Goal: Information Seeking & Learning: Compare options

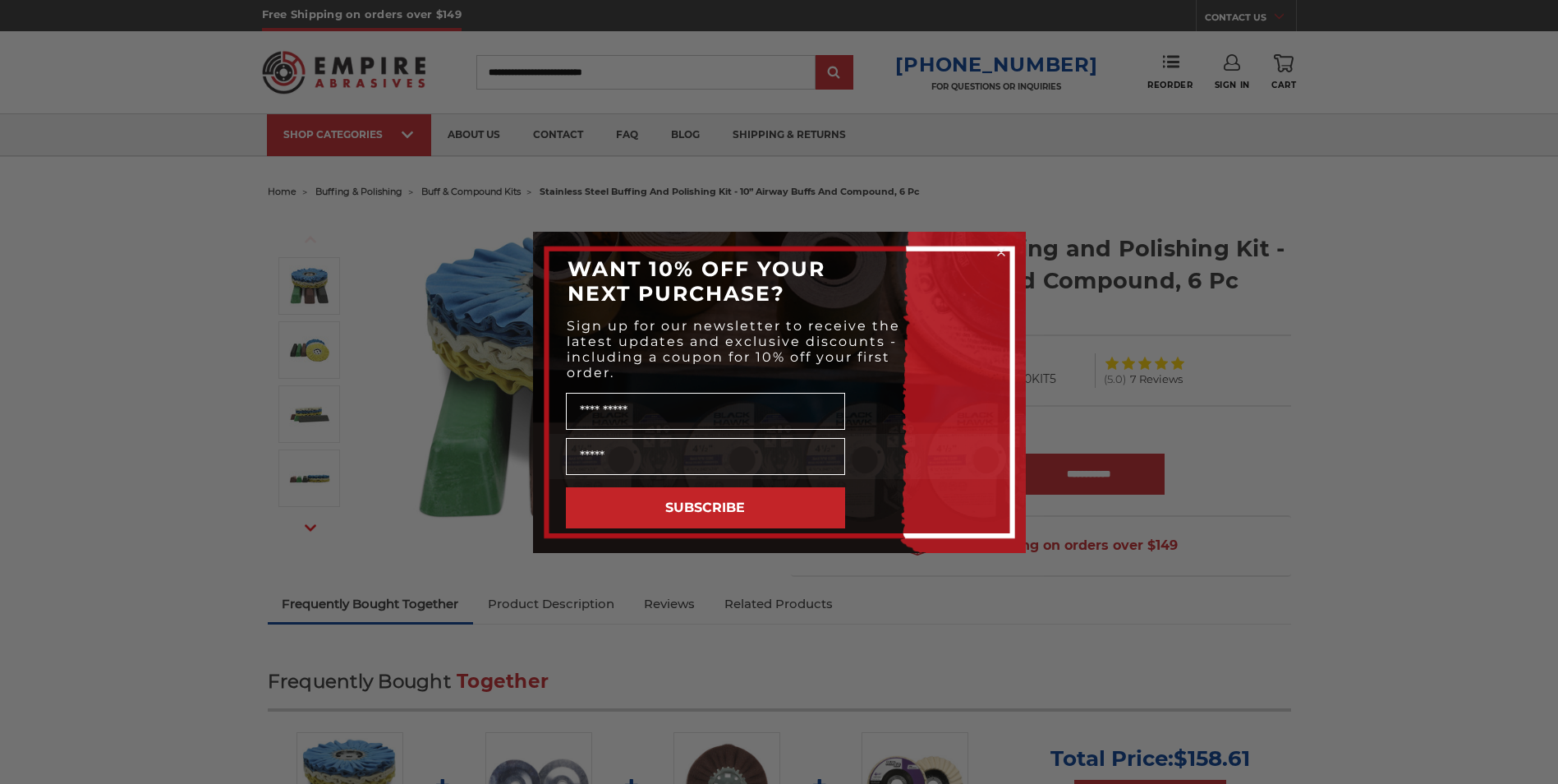
click at [1000, 252] on icon "Close dialog" at bounding box center [1001, 252] width 7 height 7
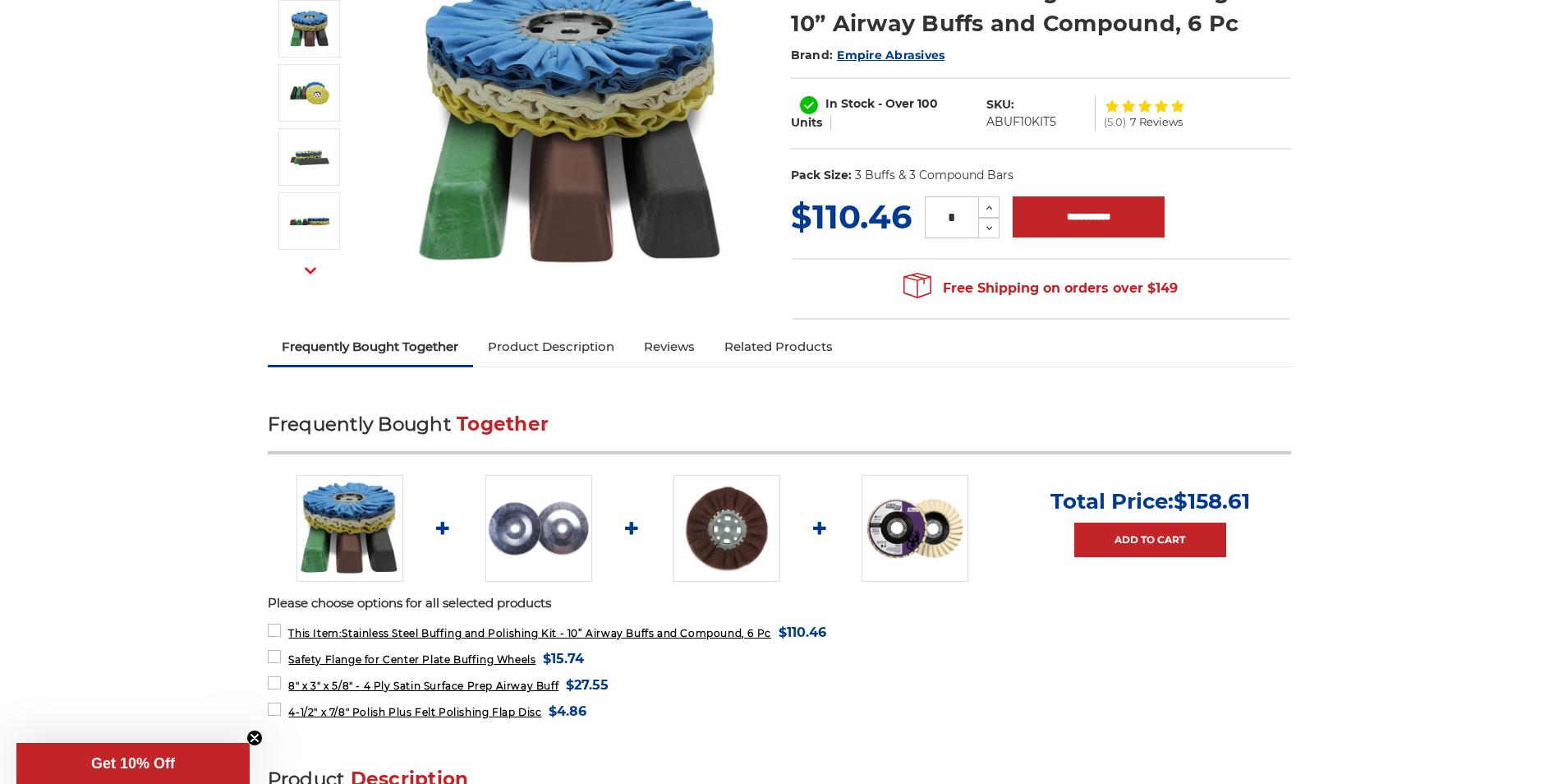
scroll to position [329, 0]
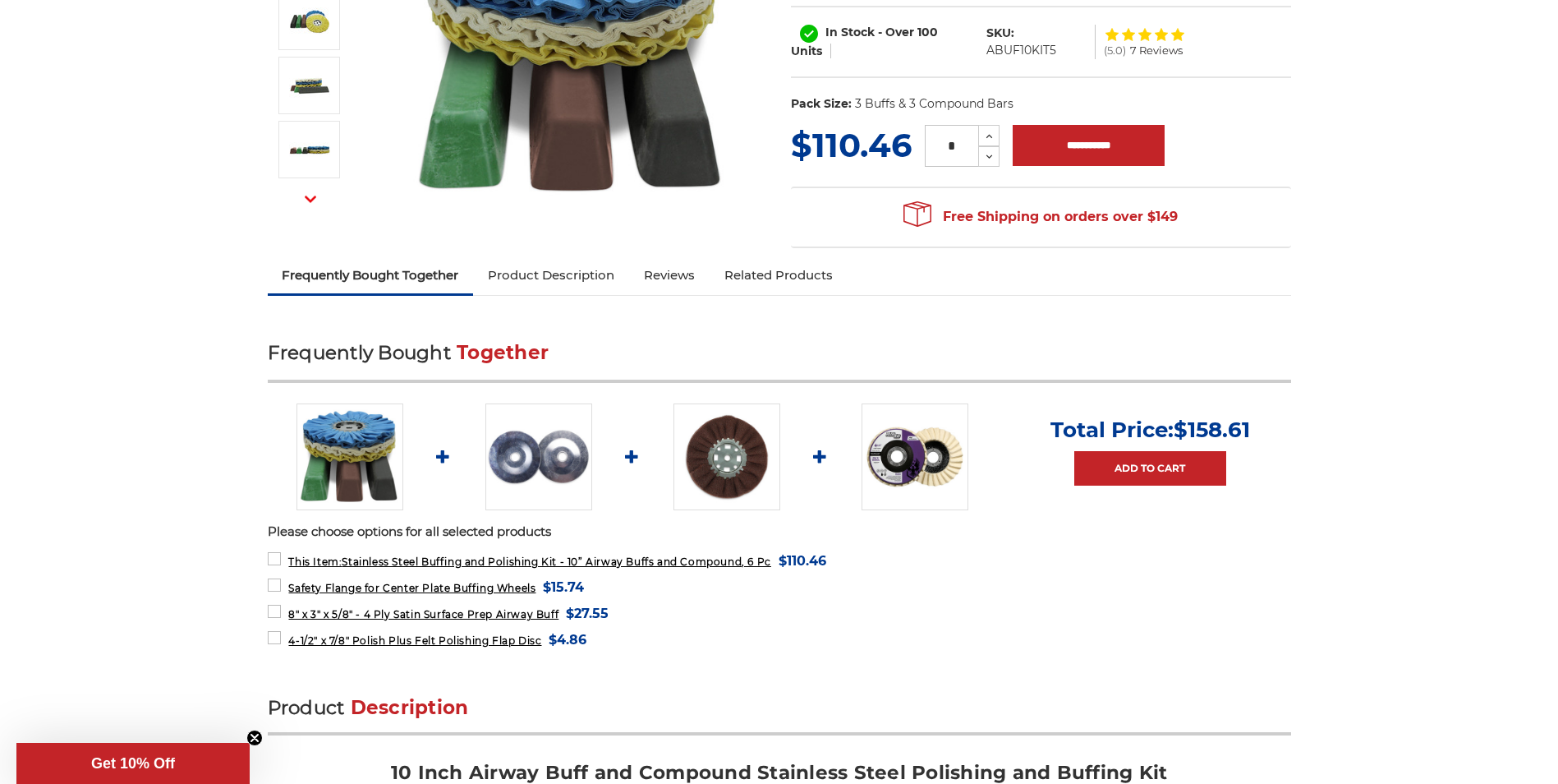
click at [713, 452] on img at bounding box center [726, 456] width 106 height 106
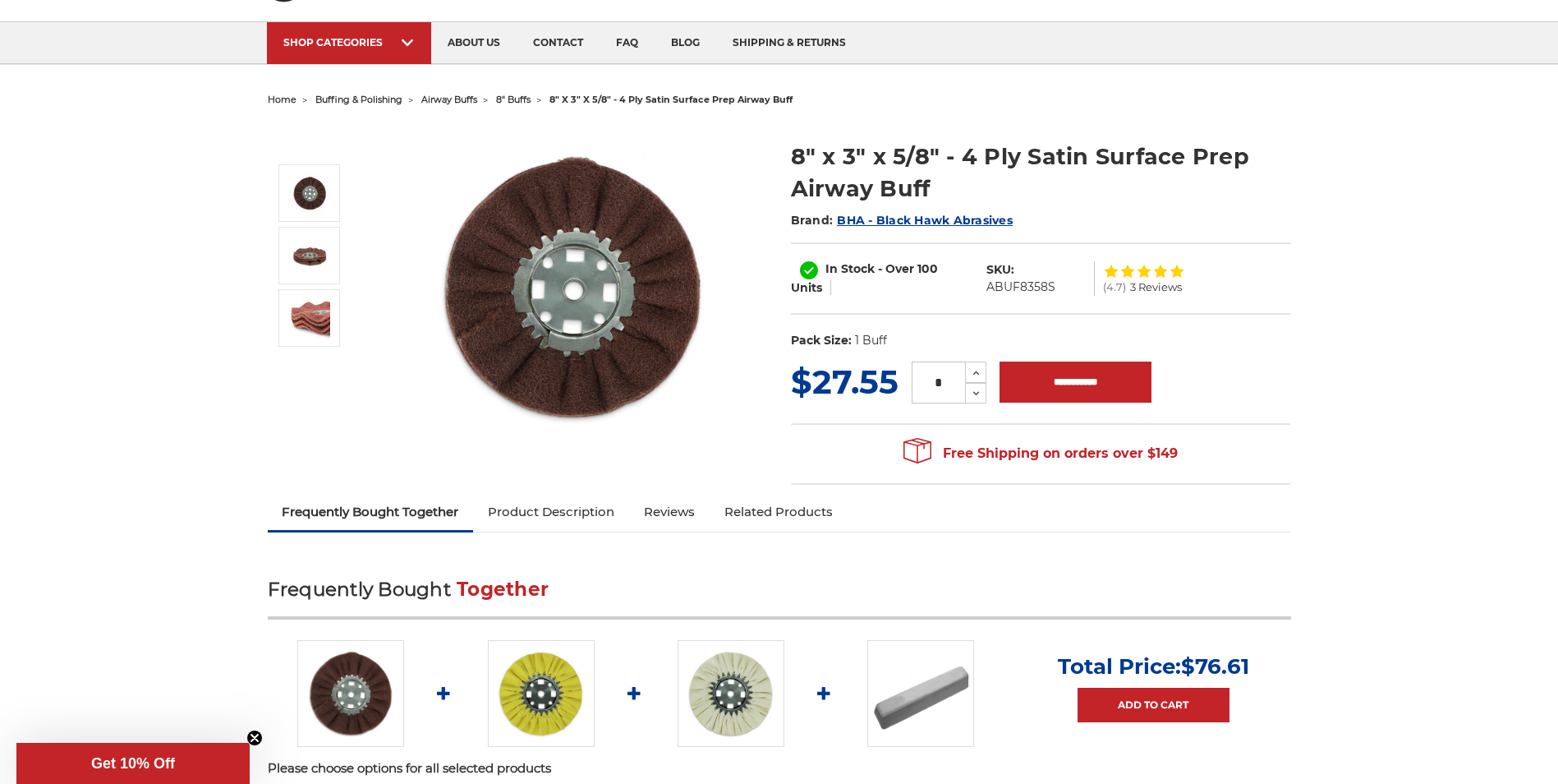
scroll to position [82, 0]
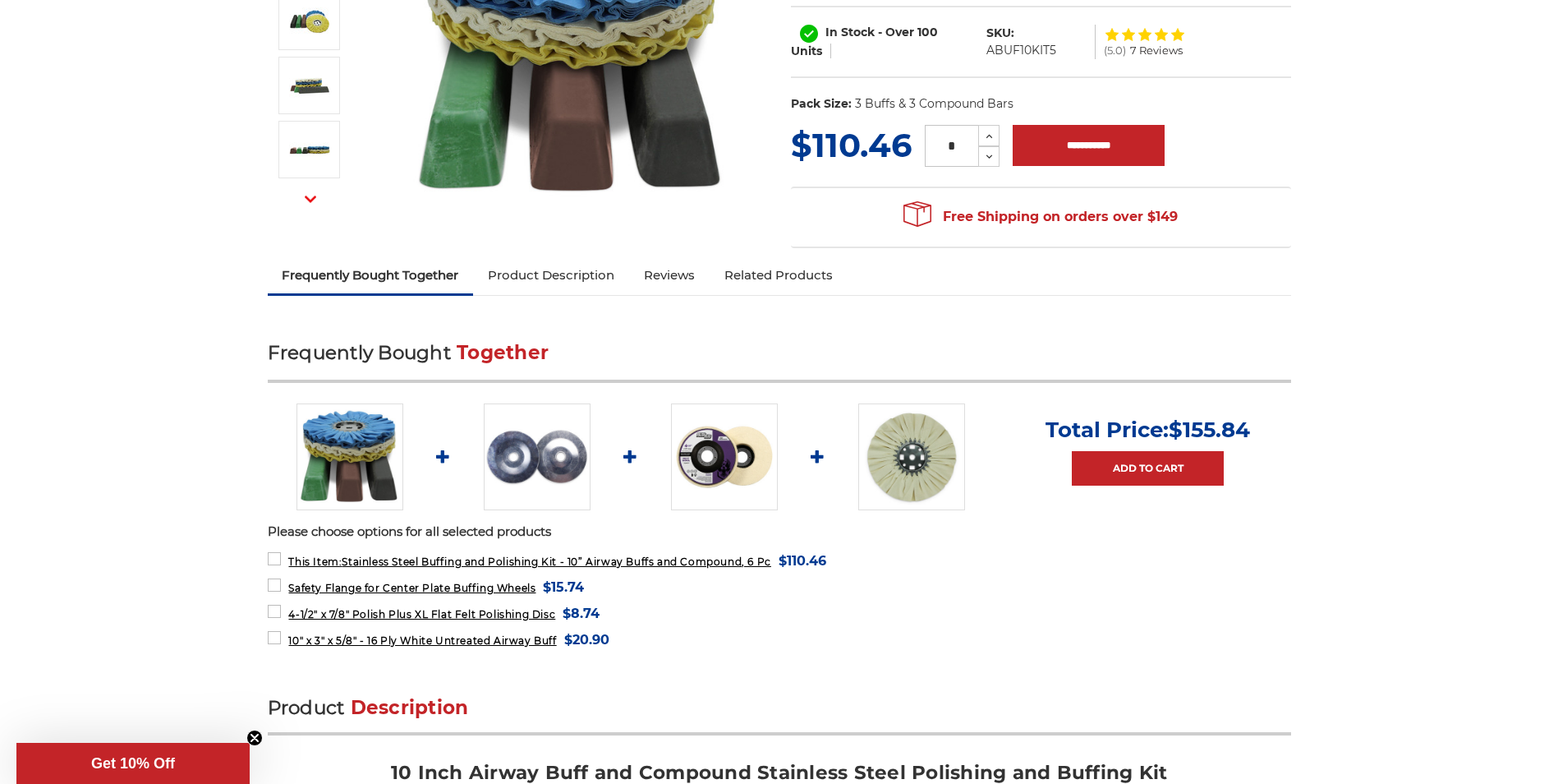
click at [720, 453] on img at bounding box center [724, 456] width 106 height 106
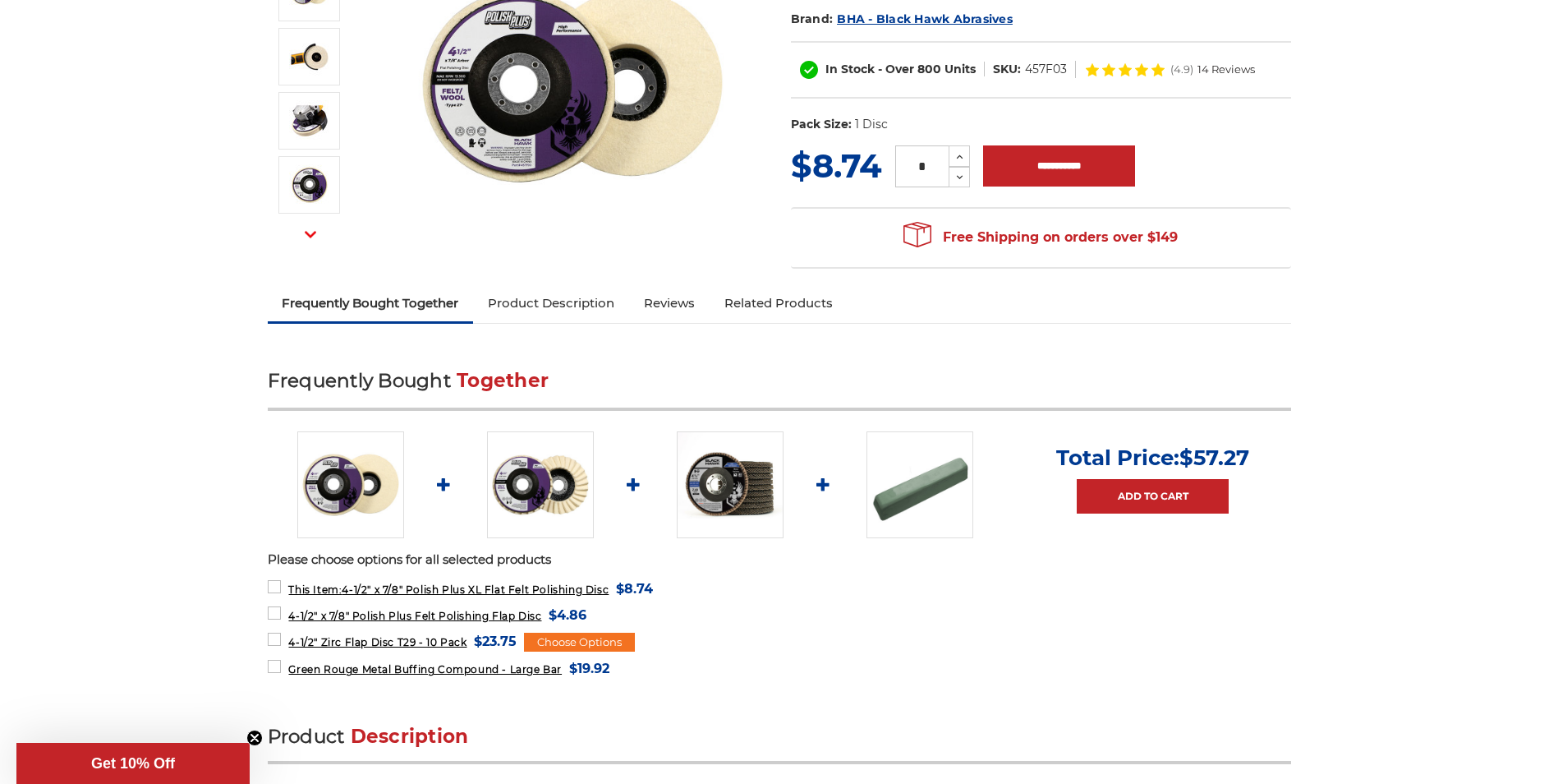
scroll to position [329, 0]
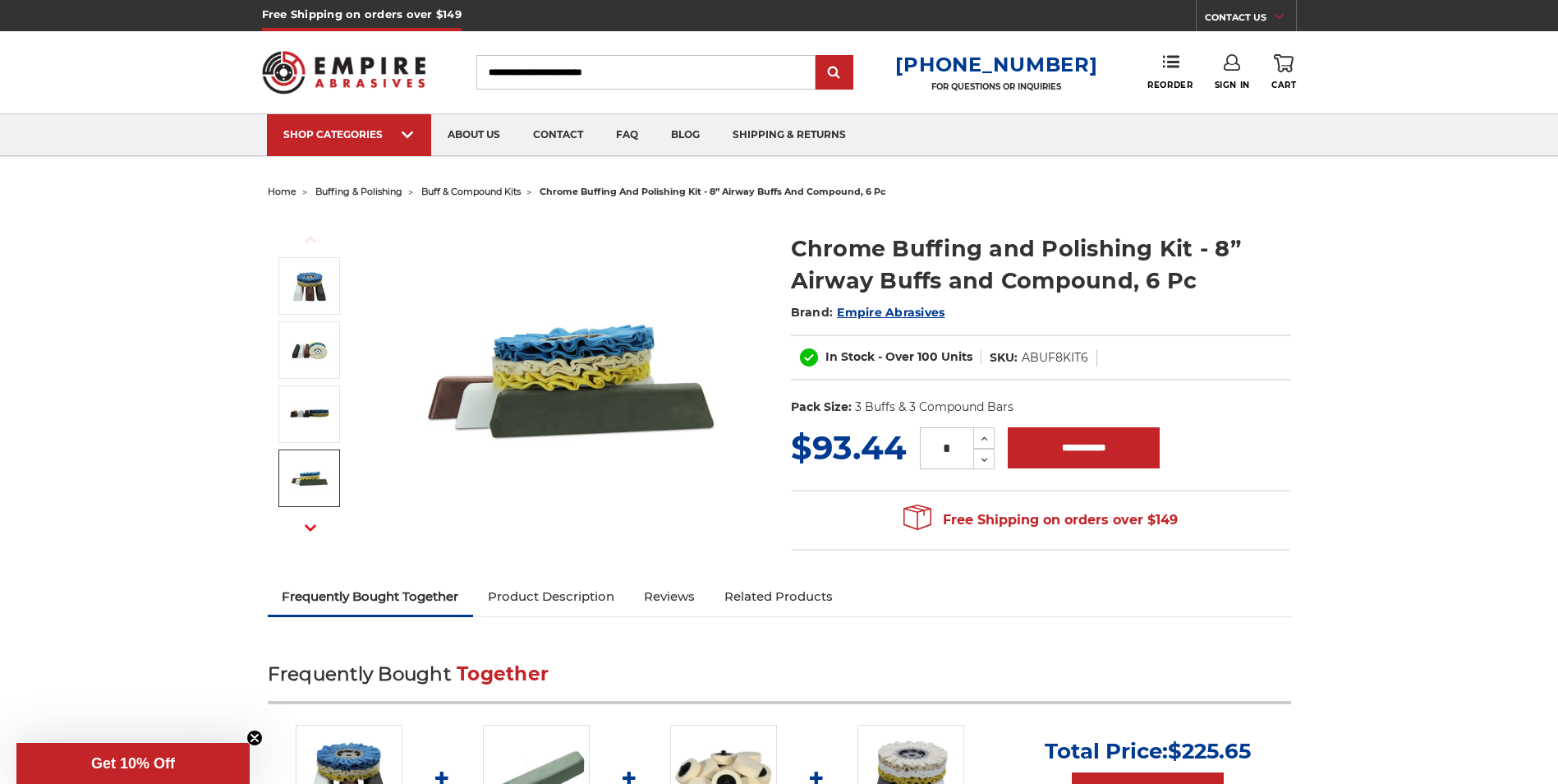
click at [304, 522] on button "Next" at bounding box center [310, 527] width 39 height 35
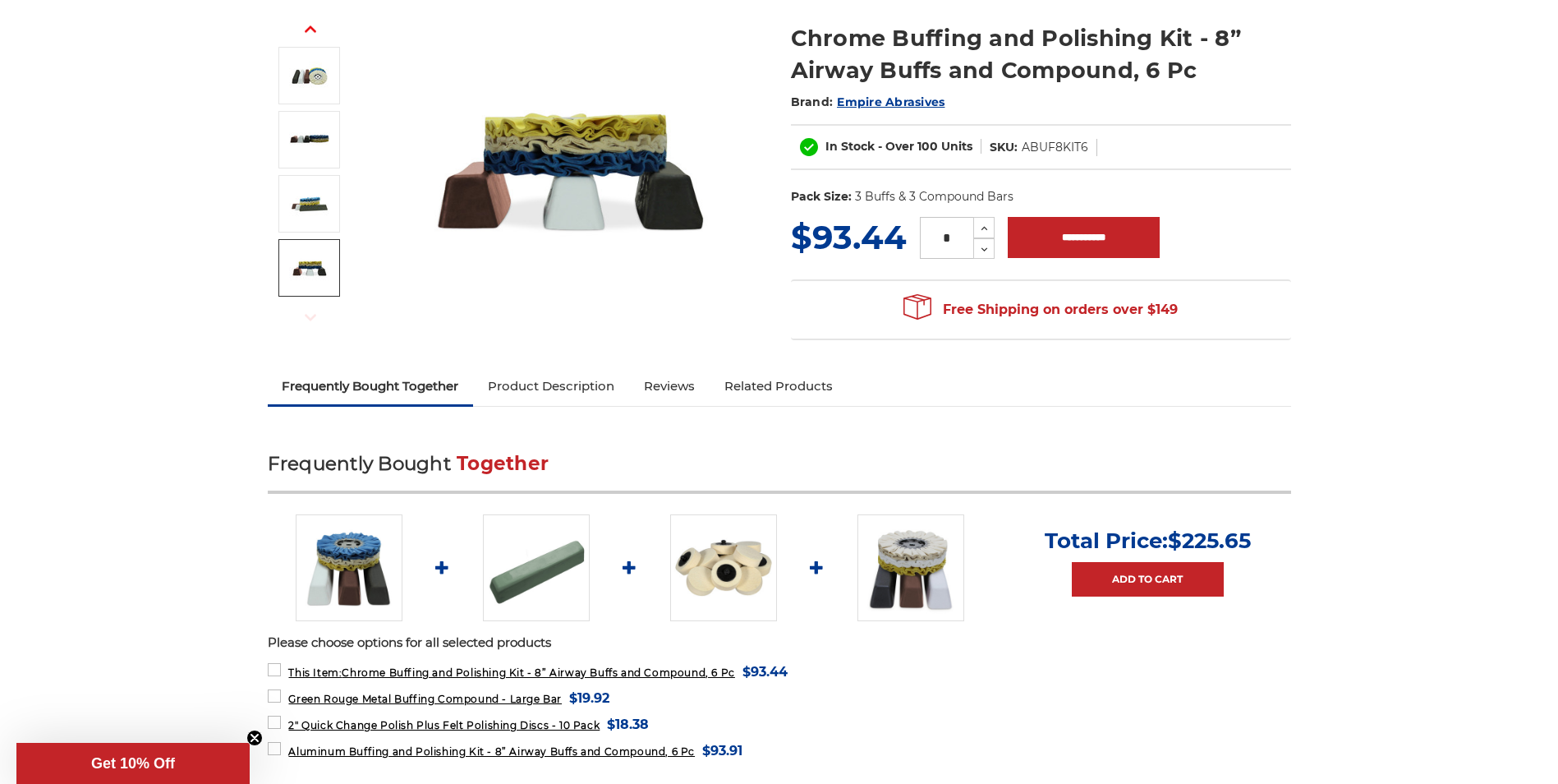
scroll to position [247, 0]
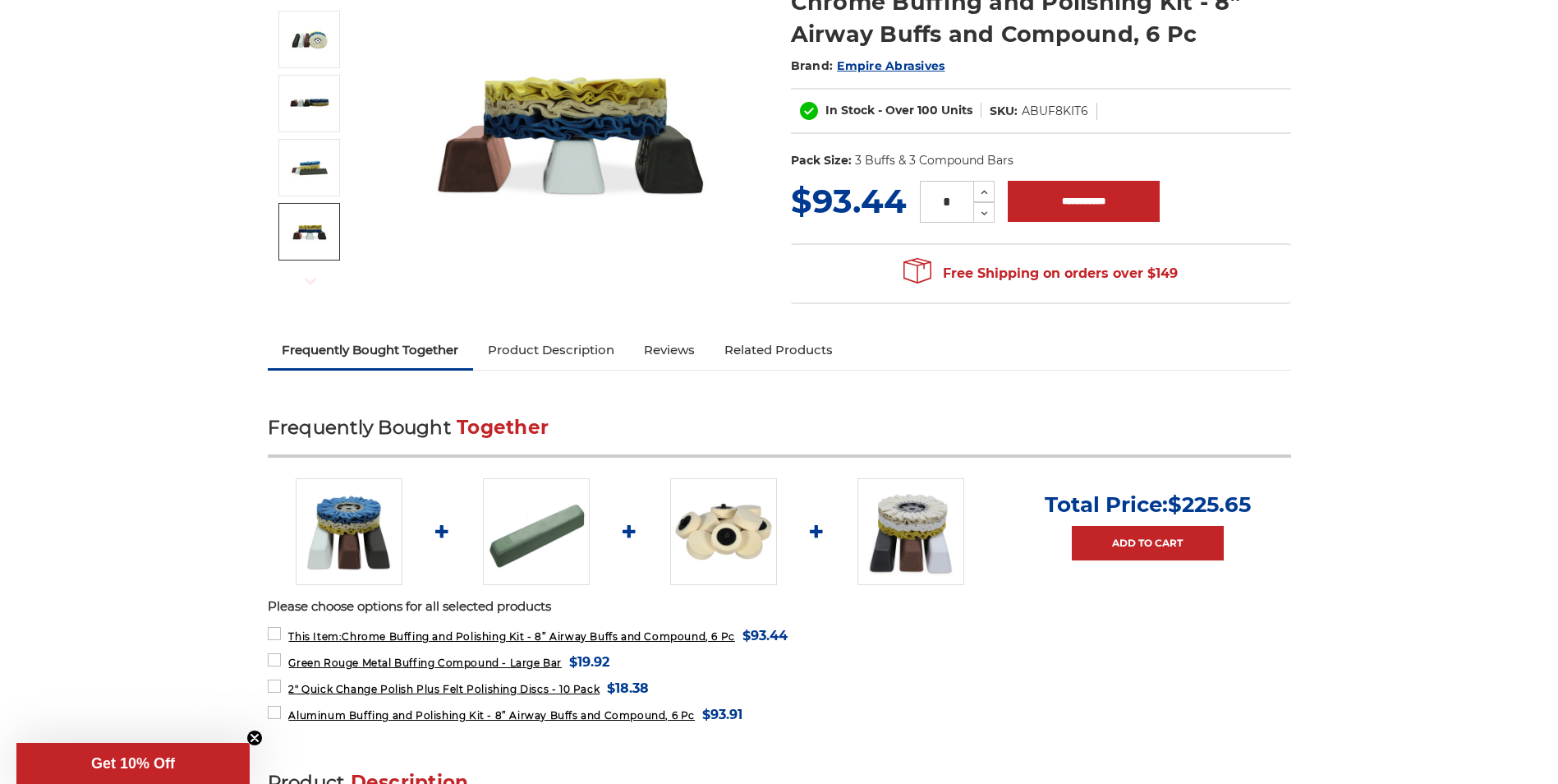
click at [717, 559] on img at bounding box center [723, 531] width 106 height 106
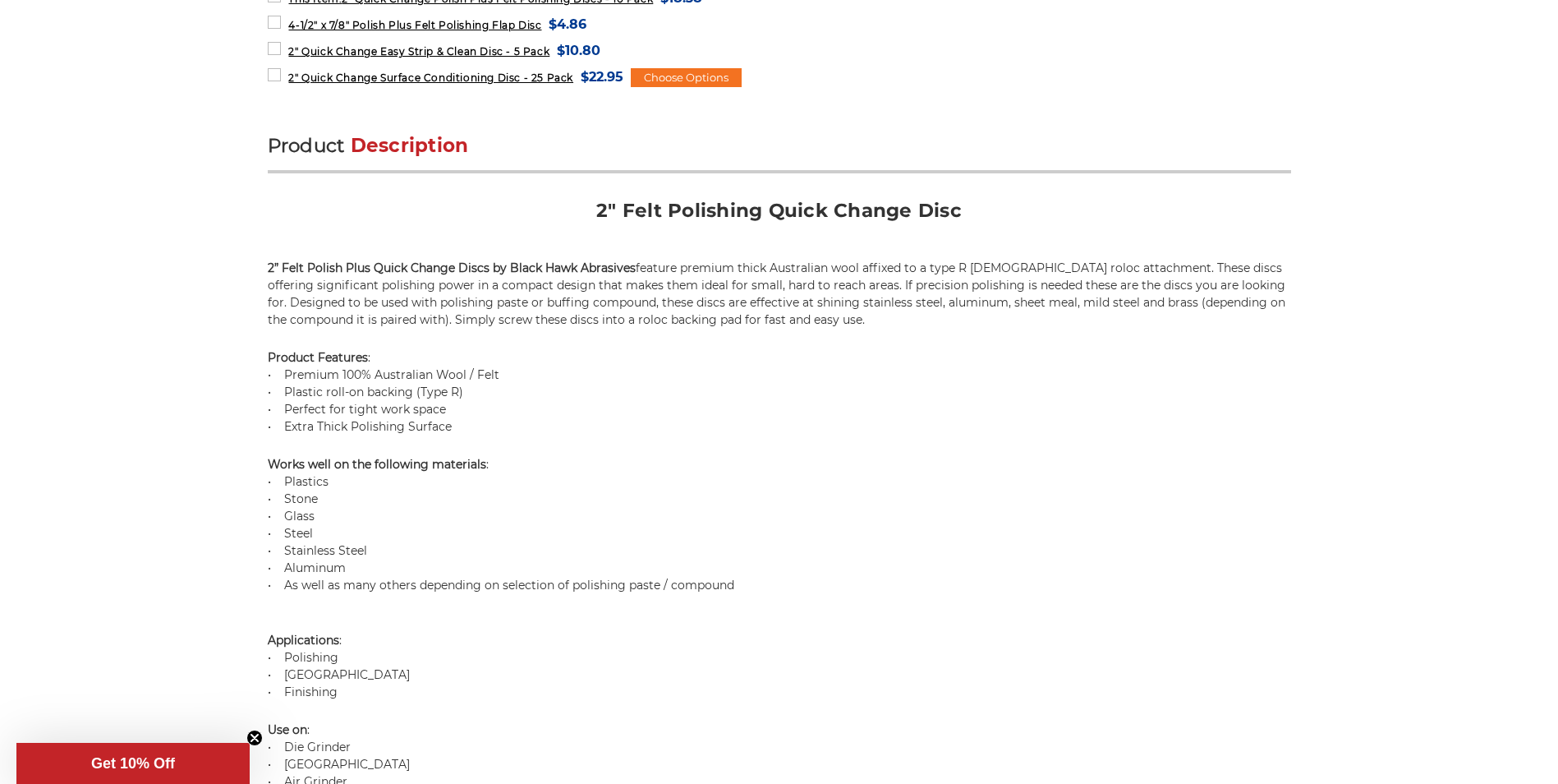
scroll to position [904, 0]
